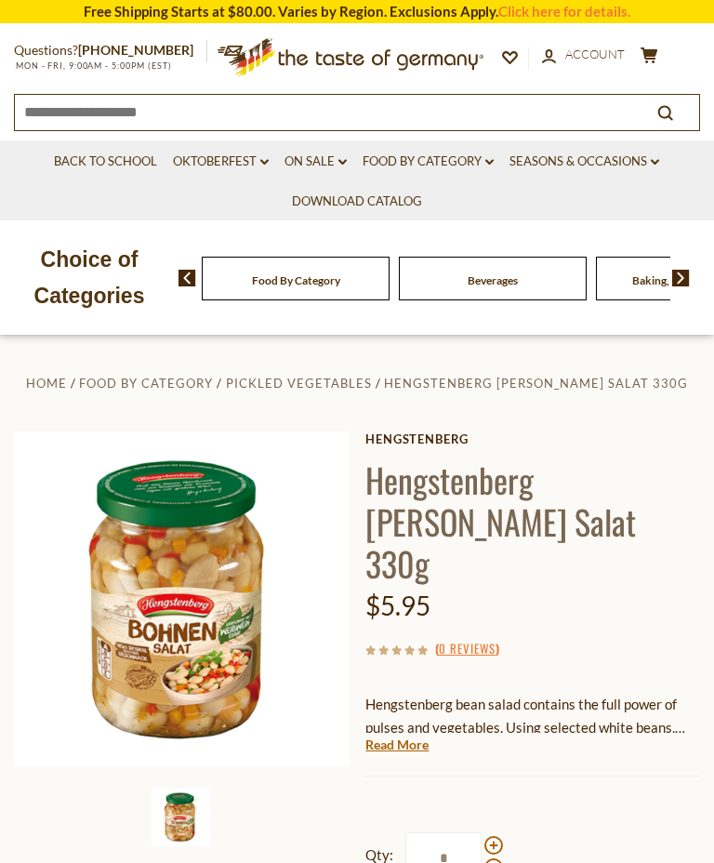
click at [440, 165] on link "Food By Category dropdown_arrow" at bounding box center [428, 162] width 131 height 20
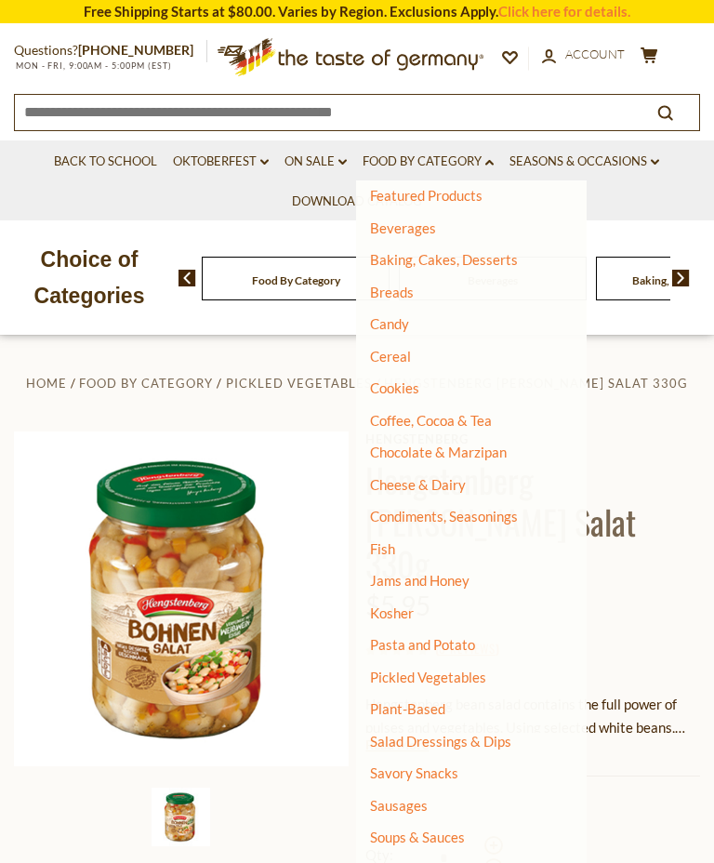
scroll to position [75, 0]
click at [453, 669] on link "Pickled Vegetables" at bounding box center [428, 677] width 116 height 17
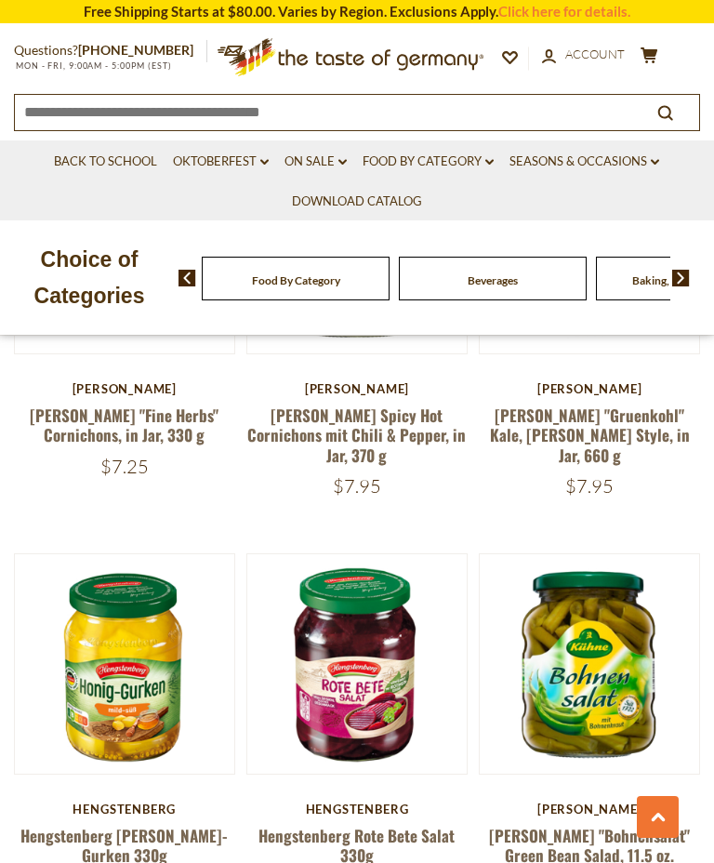
scroll to position [1405, 0]
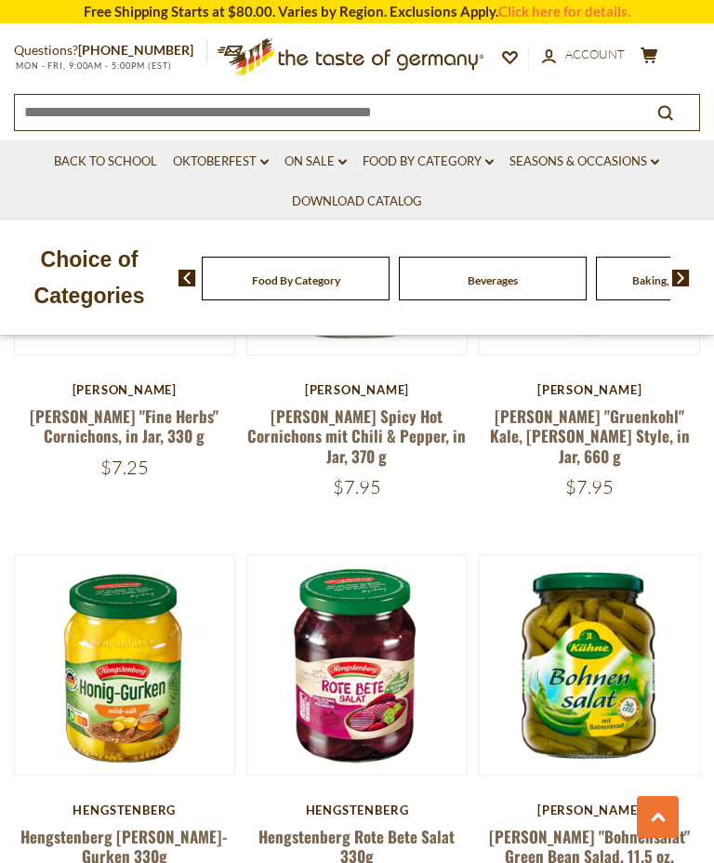
click at [573, 9] on link "Click here for details." at bounding box center [564, 11] width 132 height 17
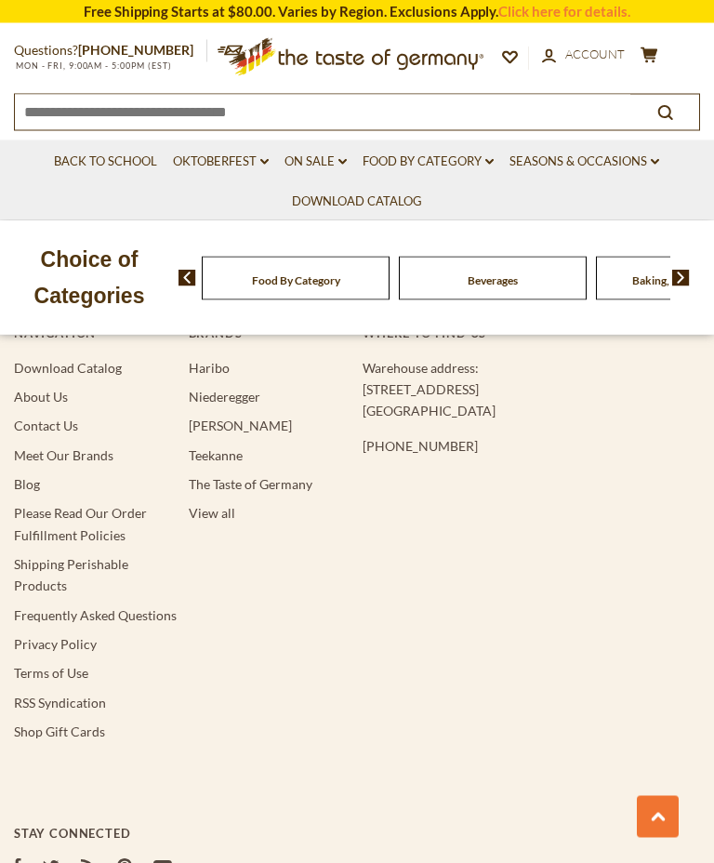
scroll to position [5920, 0]
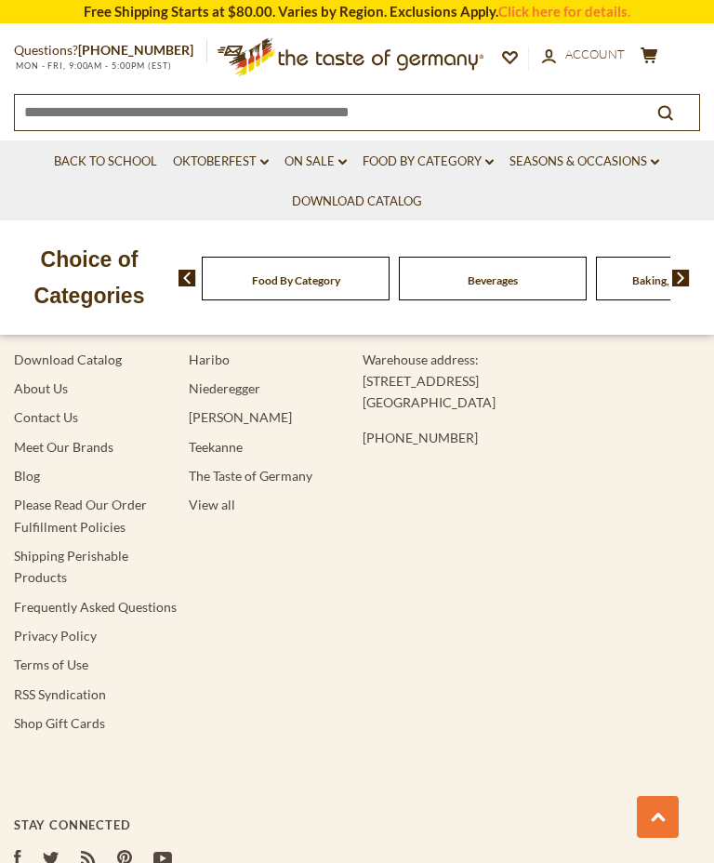
click at [158, 614] on link "Frequently Asked Questions" at bounding box center [95, 607] width 163 height 16
